Goal: Navigation & Orientation: Find specific page/section

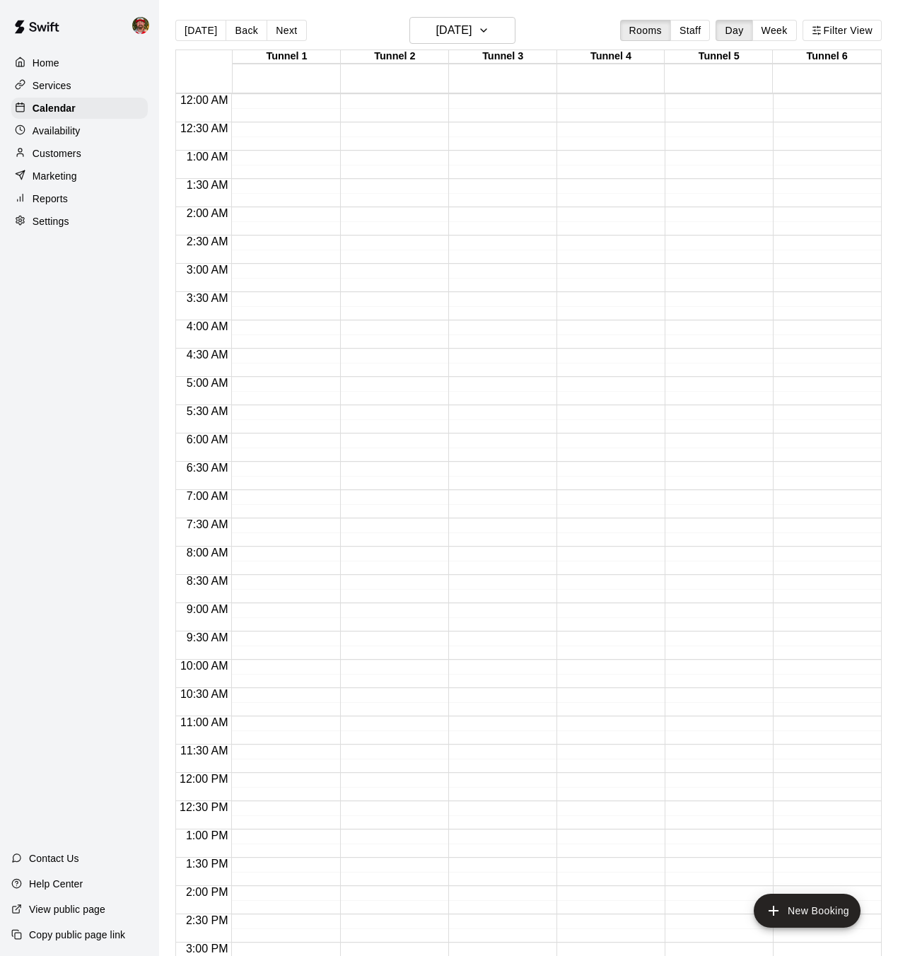
scroll to position [480, 0]
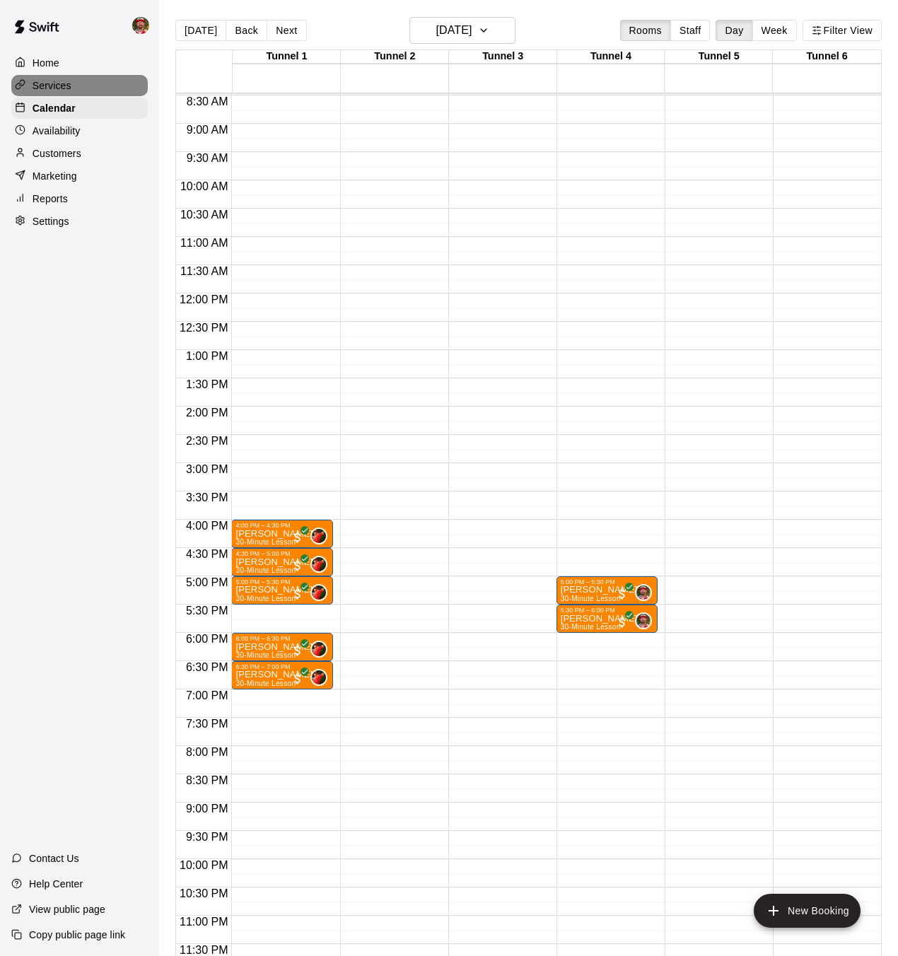
click at [52, 87] on p "Services" at bounding box center [52, 85] width 39 height 14
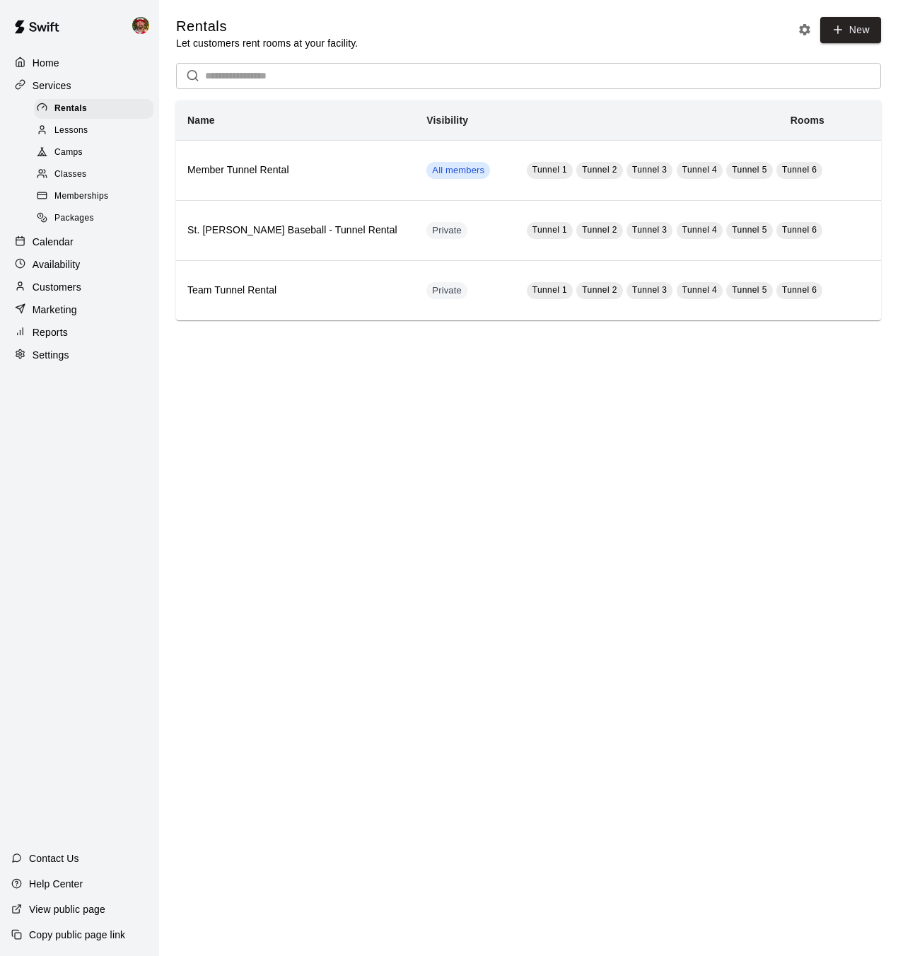
click at [65, 153] on span "Camps" at bounding box center [68, 153] width 28 height 14
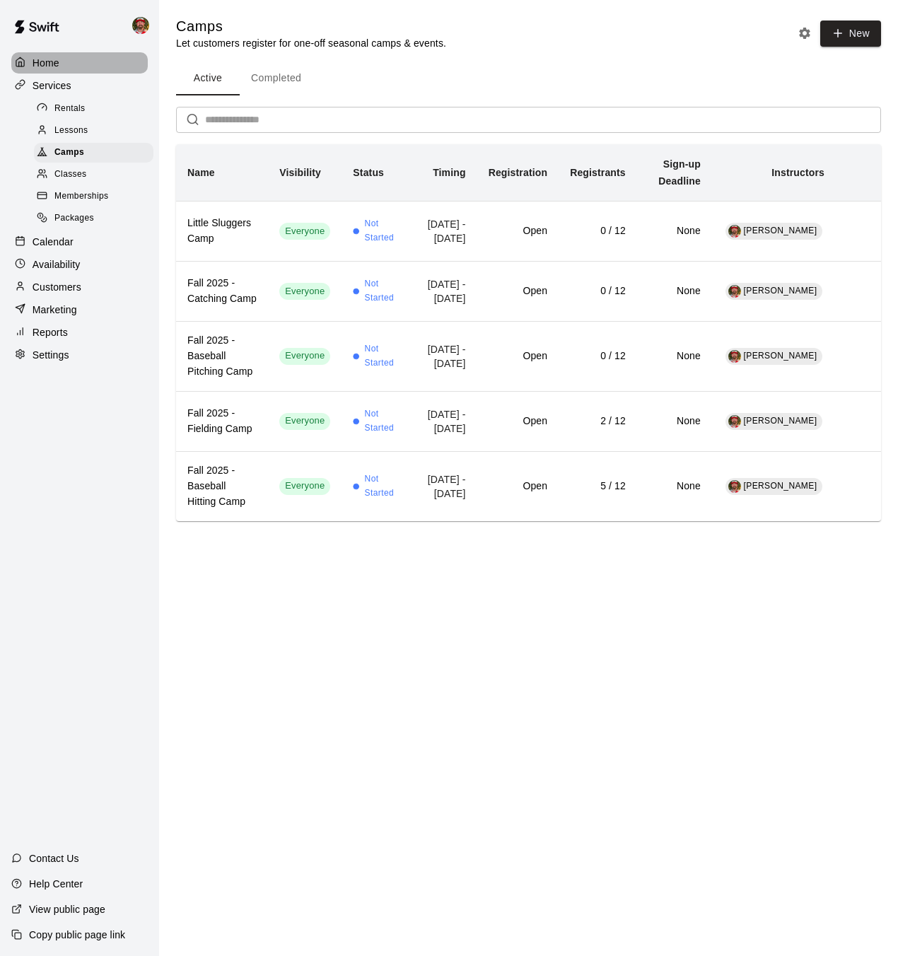
click at [49, 66] on p "Home" at bounding box center [46, 63] width 27 height 14
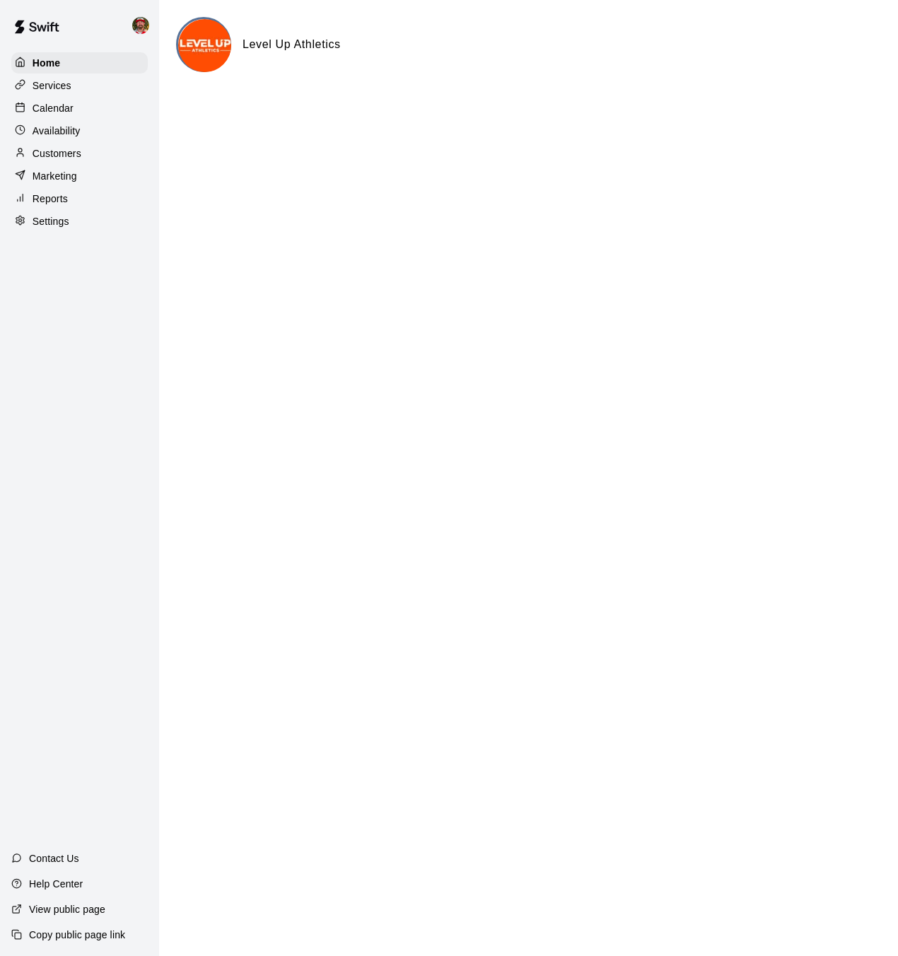
click at [55, 112] on p "Calendar" at bounding box center [53, 108] width 41 height 14
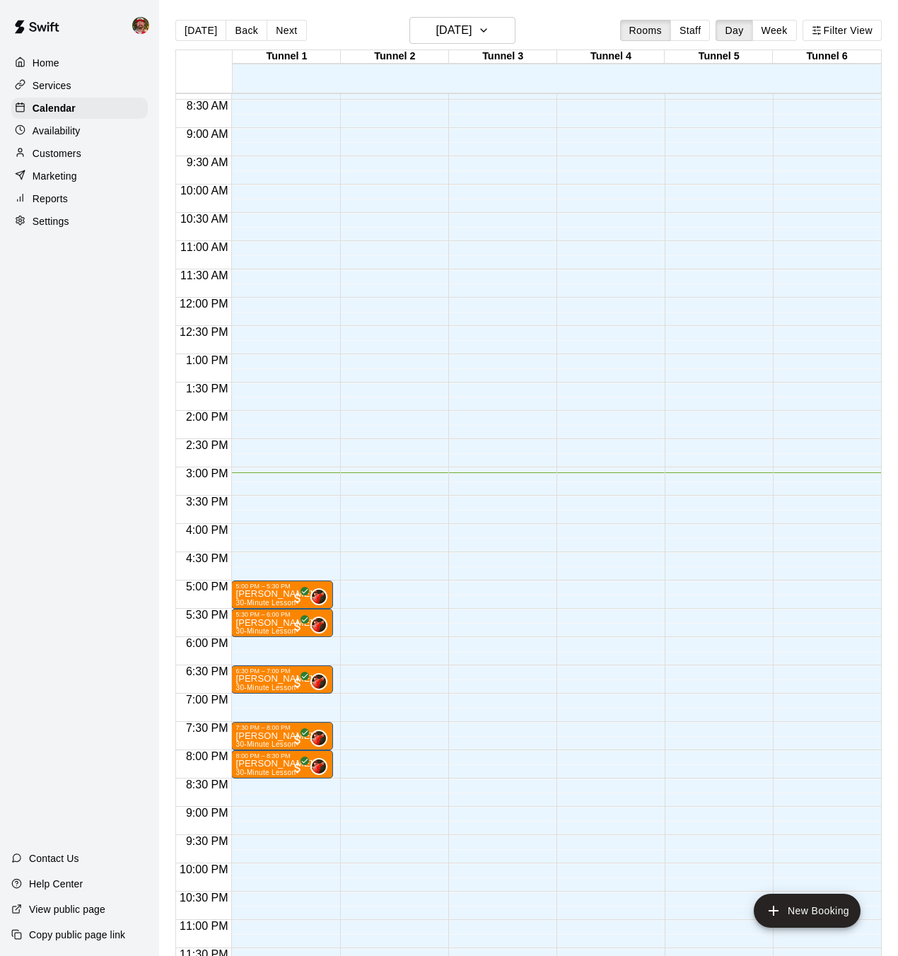
scroll to position [480, 0]
